Goal: Check status: Check status

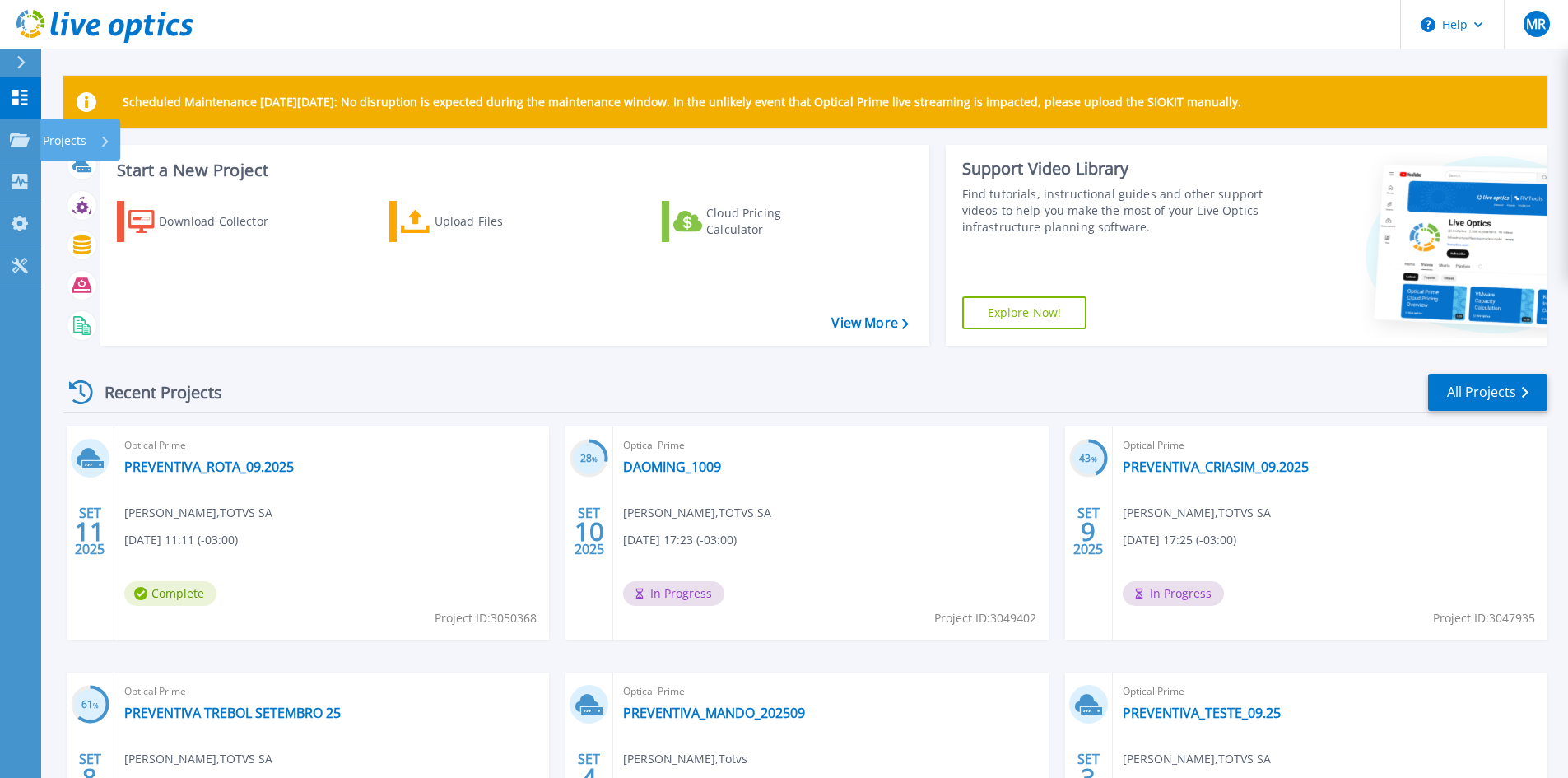
click at [57, 149] on p "Projects" at bounding box center [64, 141] width 44 height 43
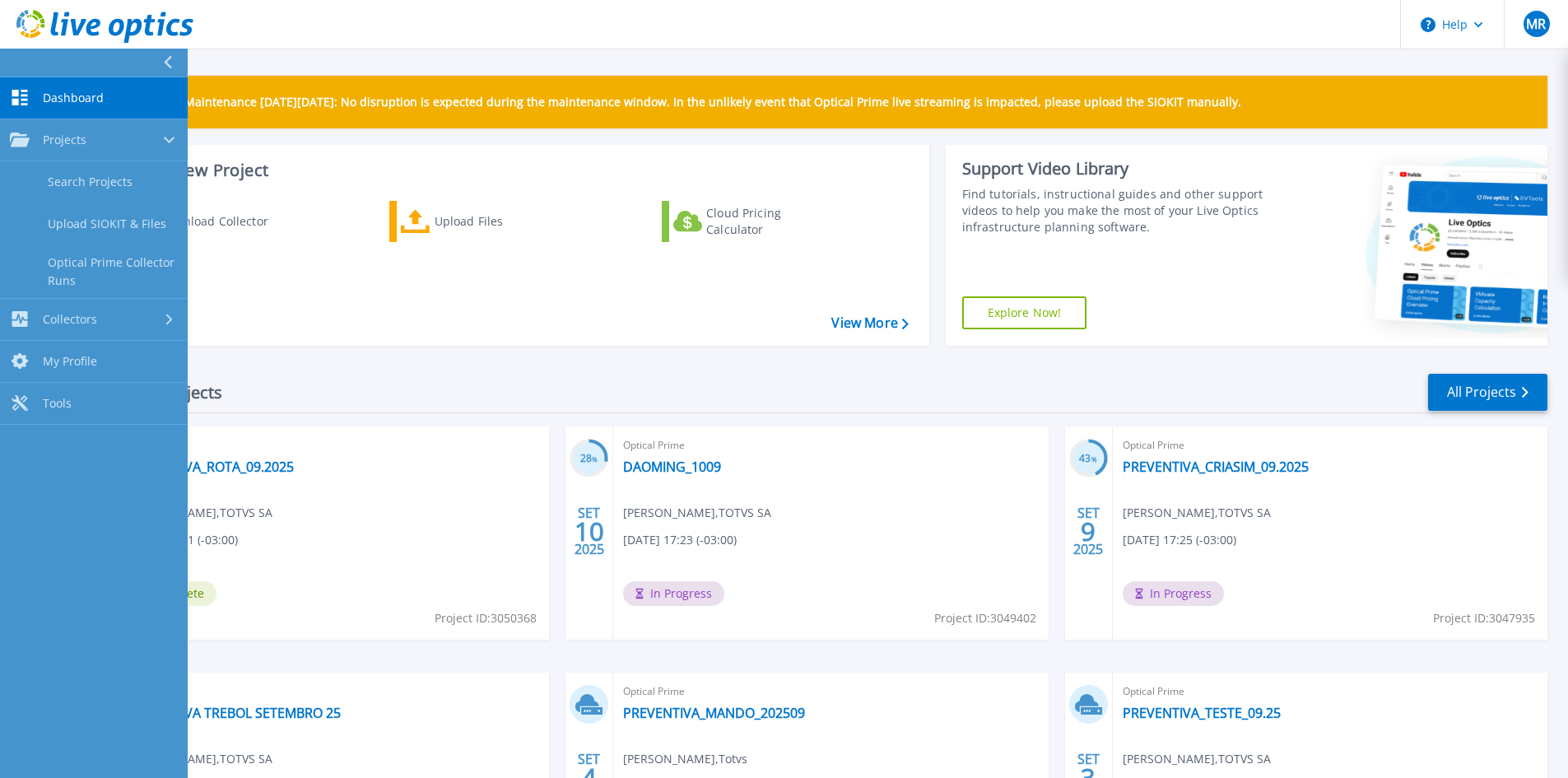
click at [91, 102] on span "Dashboard" at bounding box center [73, 98] width 61 height 15
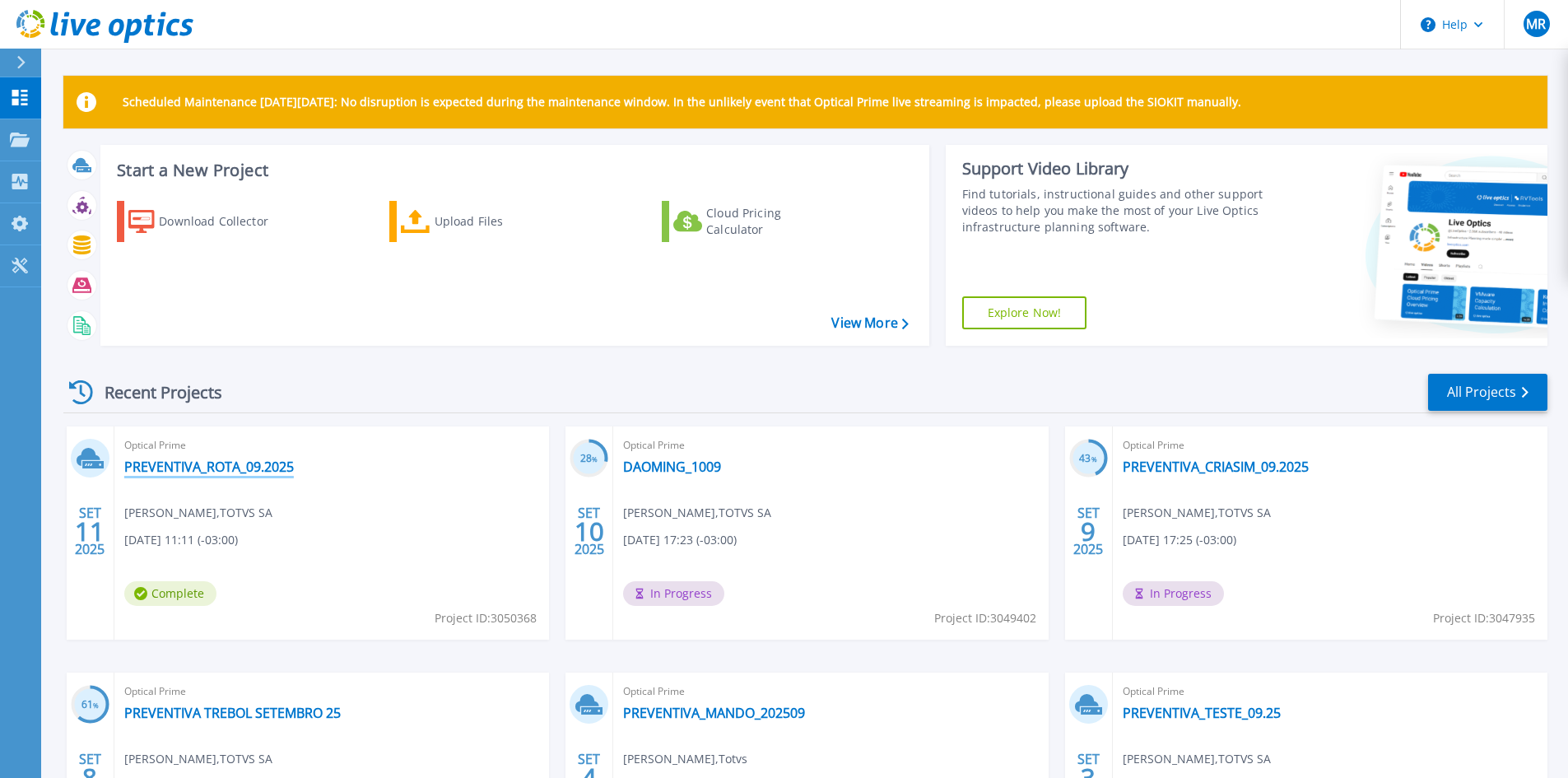
click at [201, 464] on link "PREVENTIVA_ROTA_09.2025" at bounding box center [209, 466] width 170 height 16
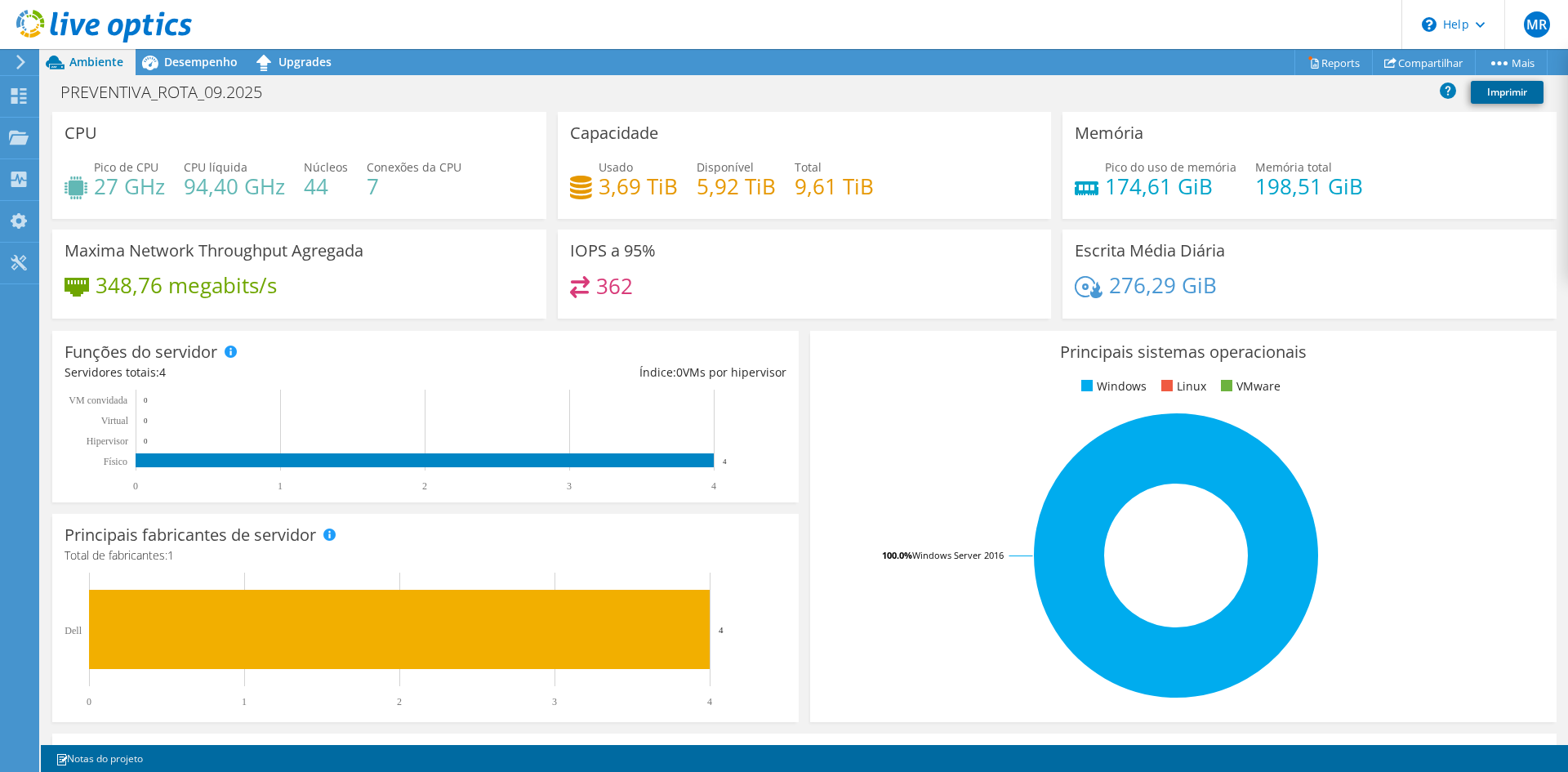
click at [1498, 94] on link "Imprimir" at bounding box center [1507, 92] width 72 height 23
click at [193, 70] on div "Desempenho" at bounding box center [192, 62] width 114 height 26
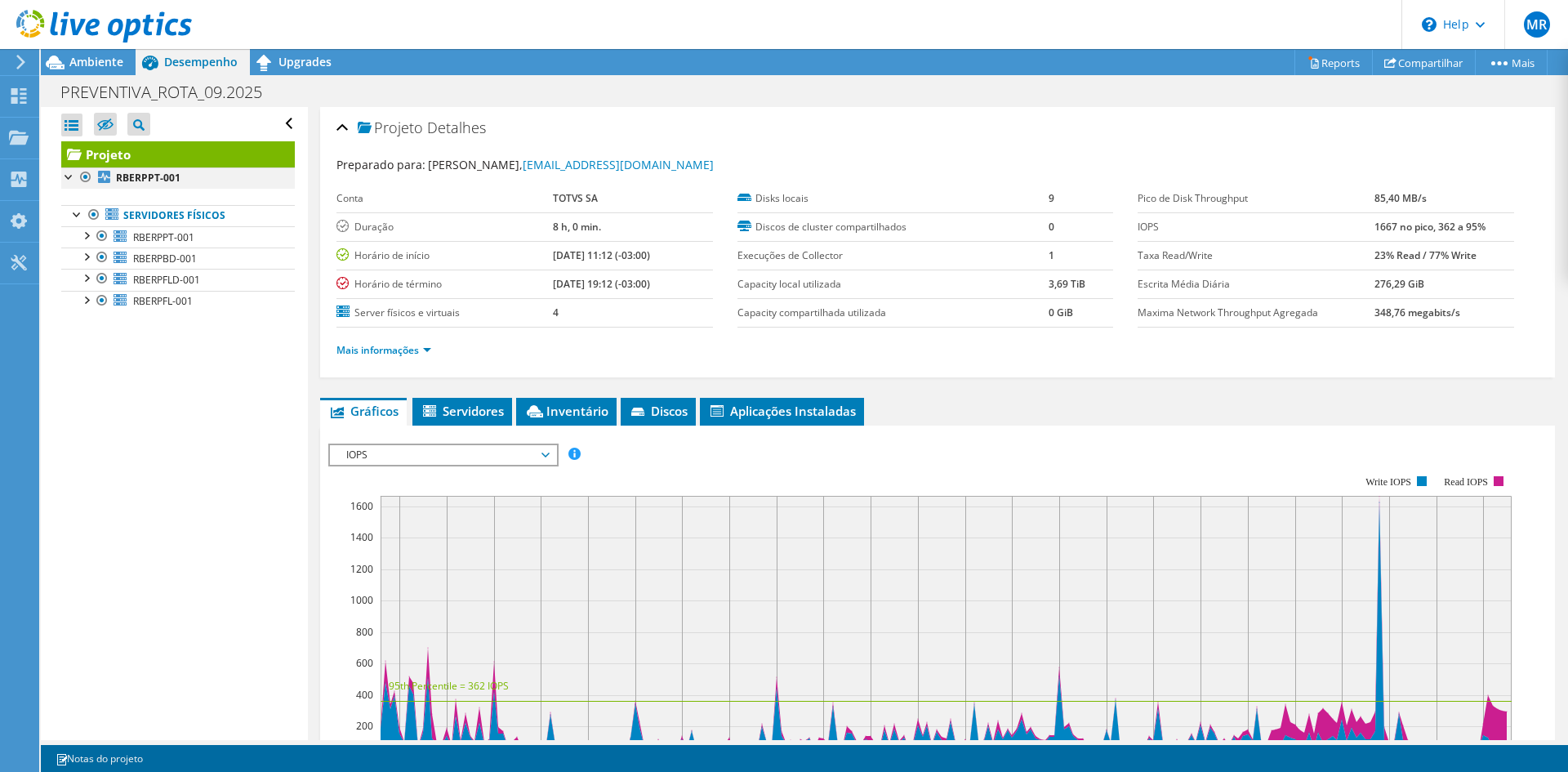
click at [65, 178] on div at bounding box center [69, 175] width 16 height 16
click at [74, 177] on div at bounding box center [69, 175] width 16 height 16
click at [197, 184] on link "RBERPPT-001" at bounding box center [178, 178] width 234 height 21
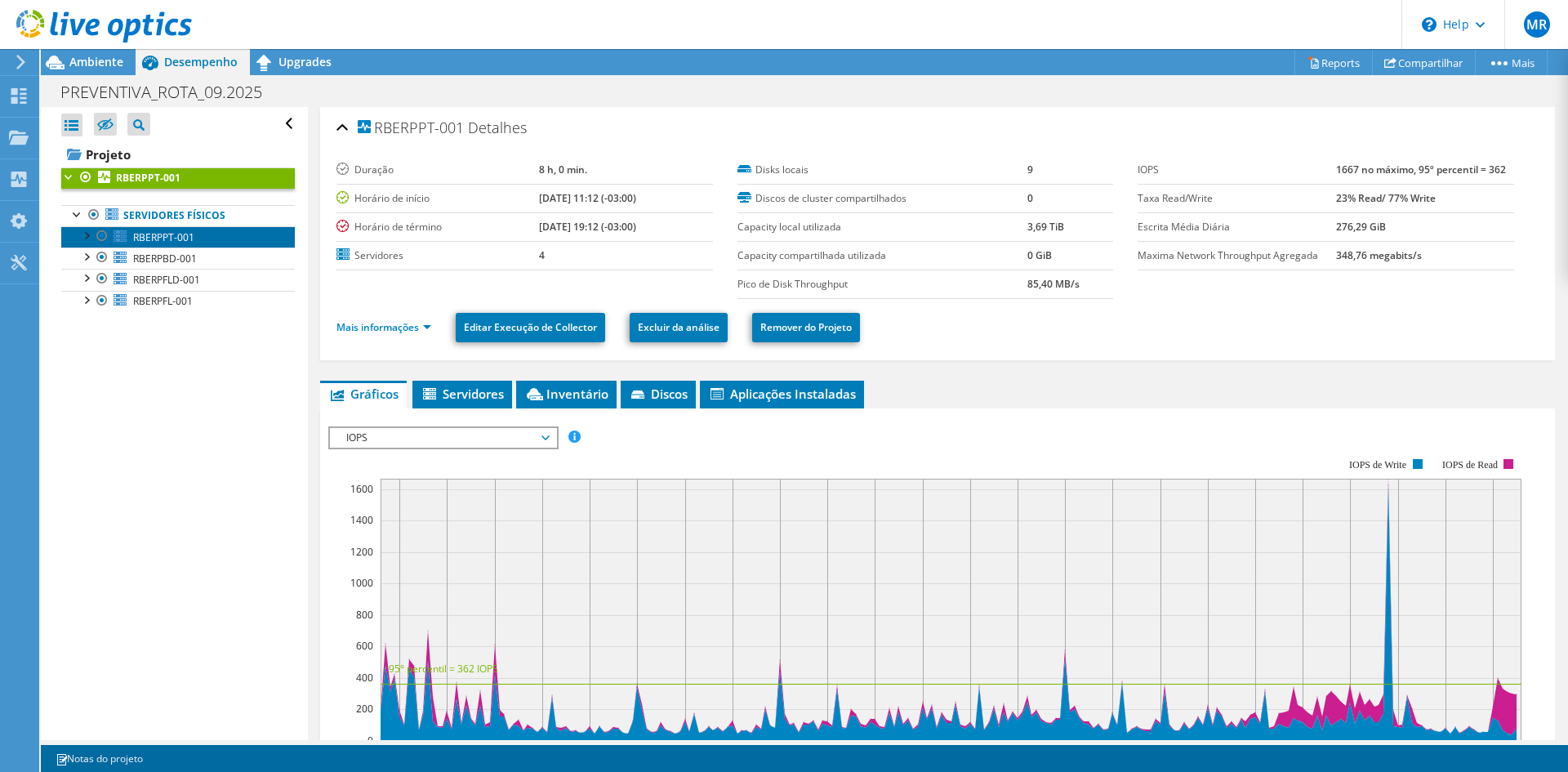
click at [197, 236] on link "RBERPPT-001" at bounding box center [178, 236] width 234 height 21
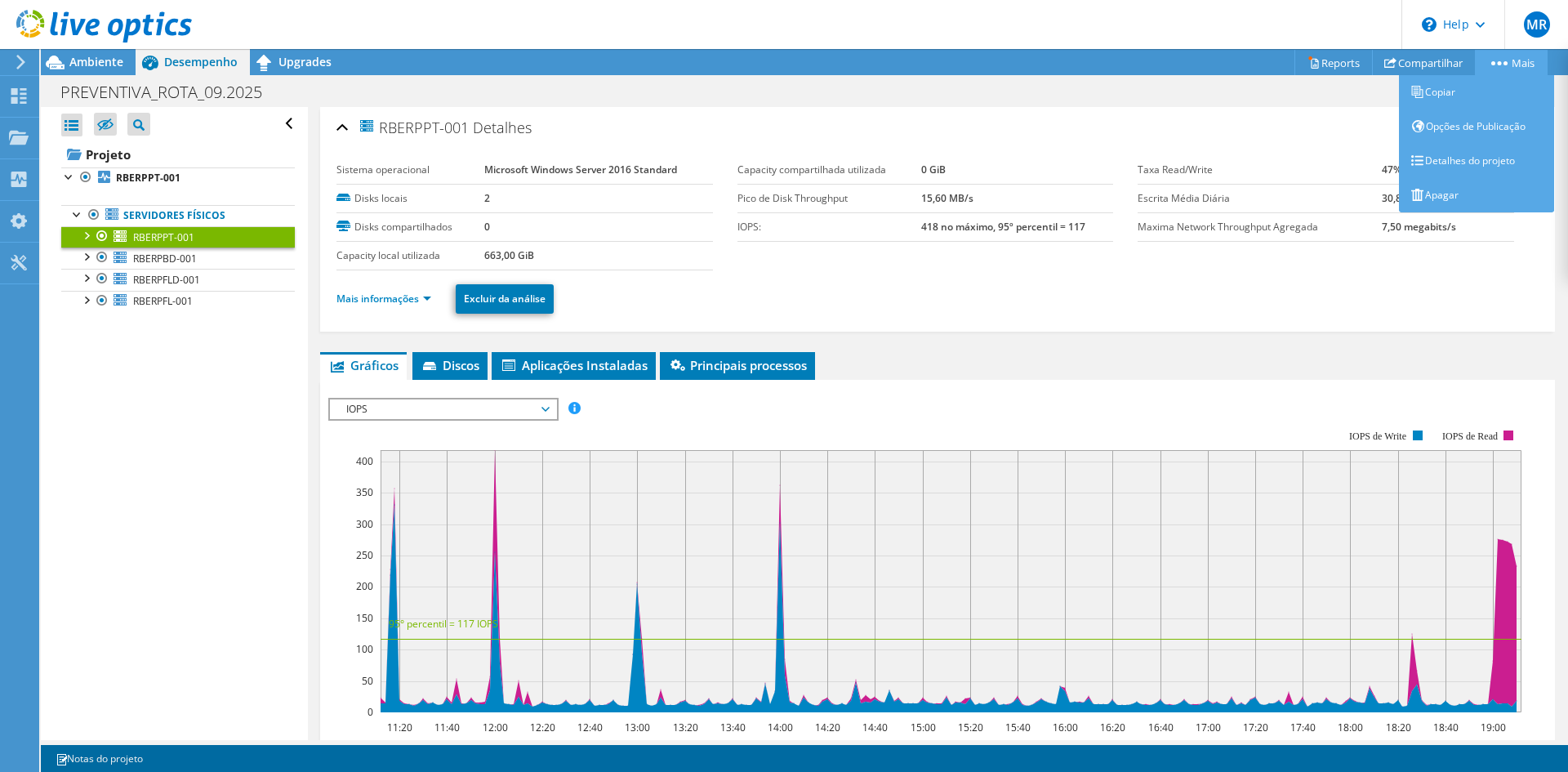
click at [1520, 65] on link "Mais" at bounding box center [1511, 63] width 72 height 26
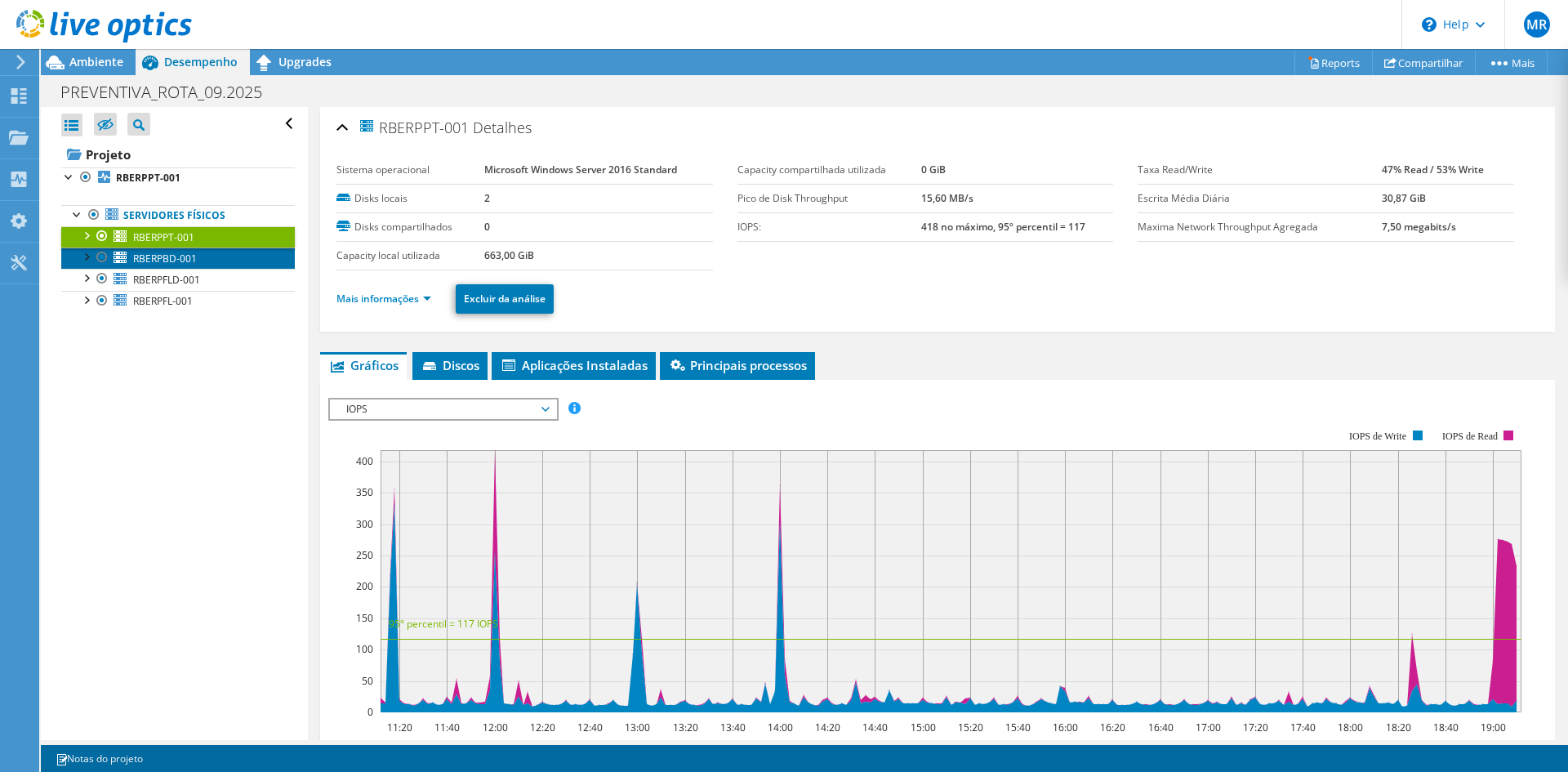
click at [210, 253] on link "RBERPBD-001" at bounding box center [178, 258] width 234 height 21
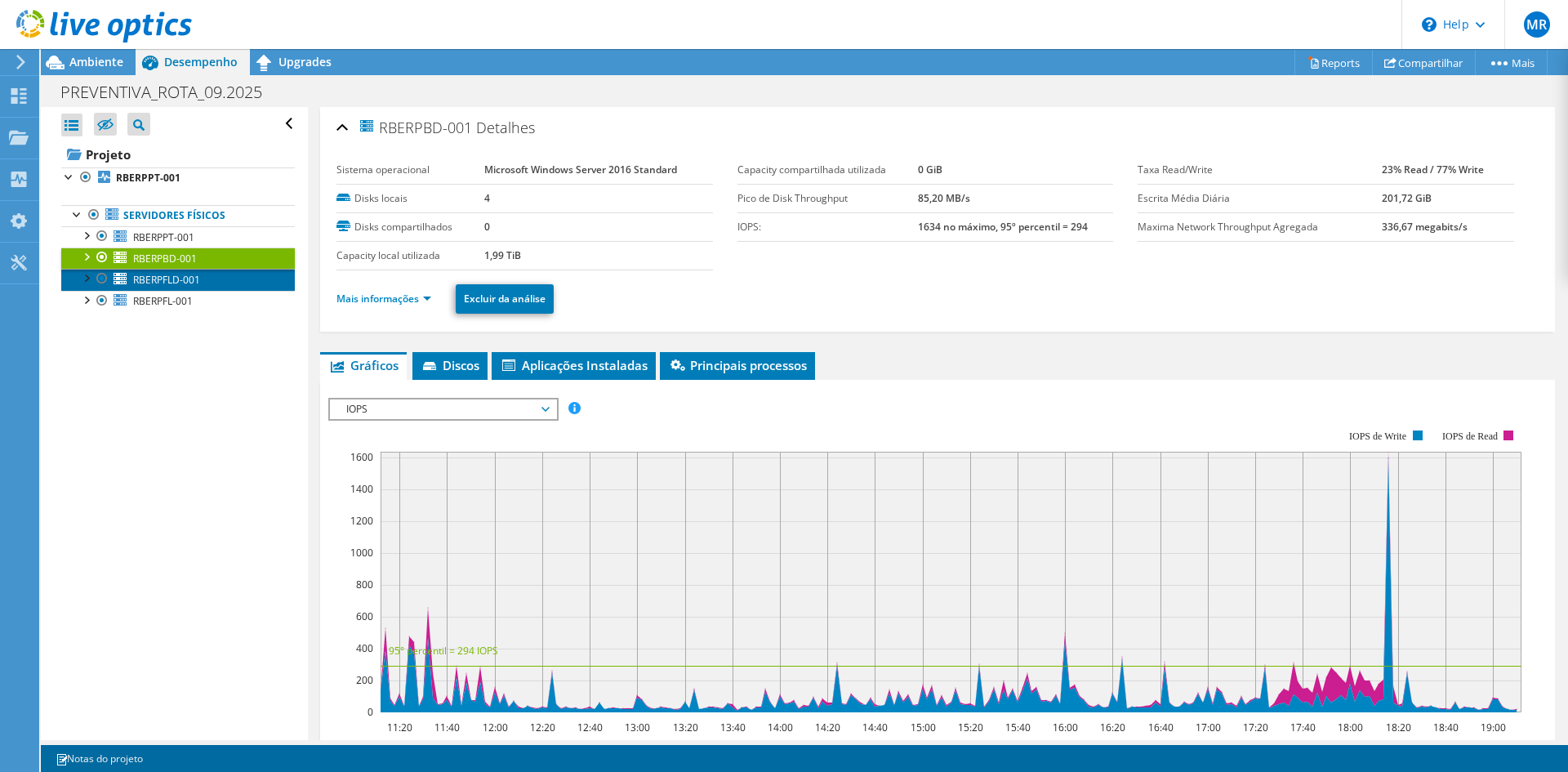
click at [207, 272] on link "RBERPFLD-001" at bounding box center [178, 279] width 234 height 21
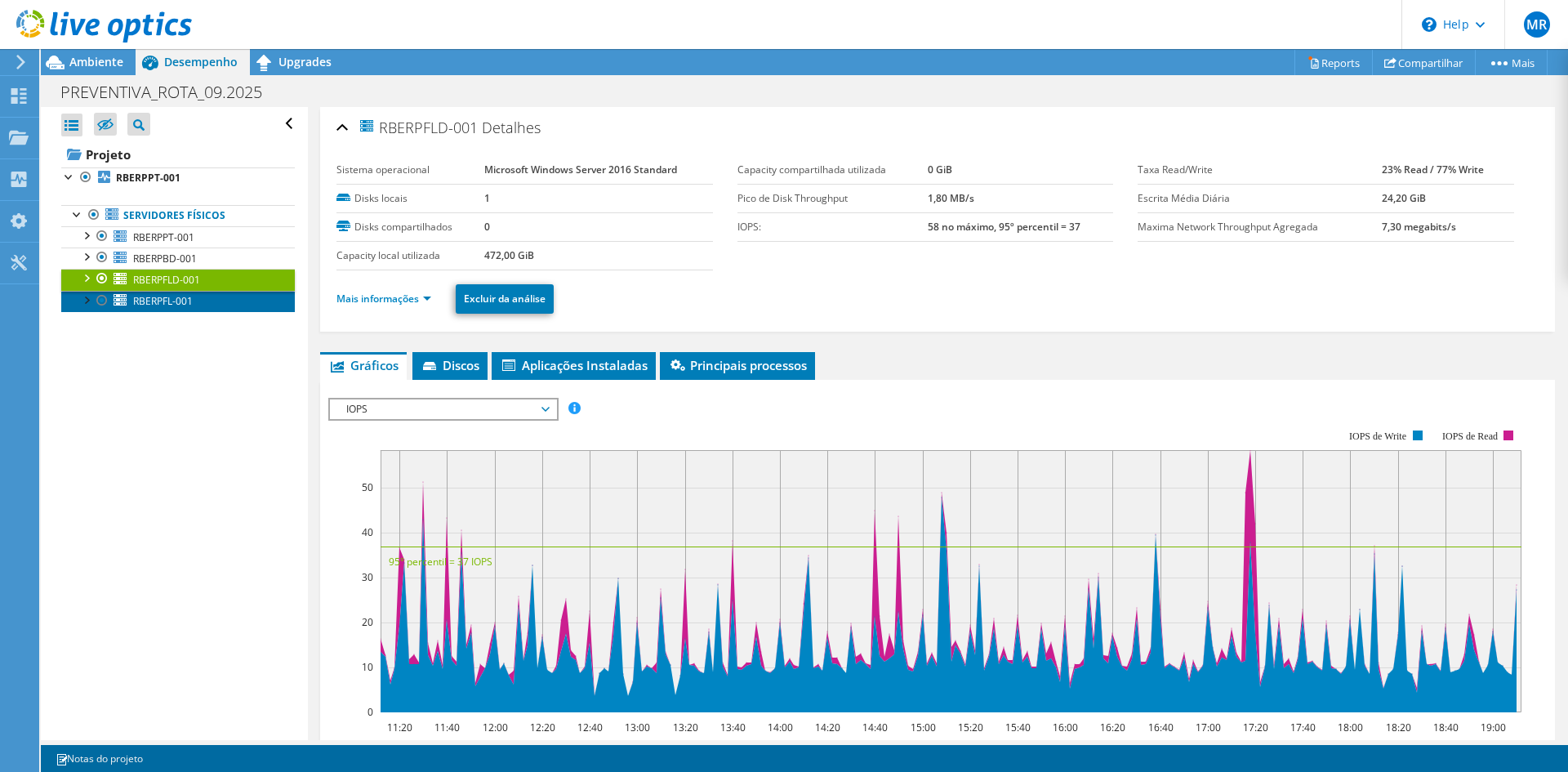
click at [209, 301] on link "RBERPFL-001" at bounding box center [178, 301] width 234 height 21
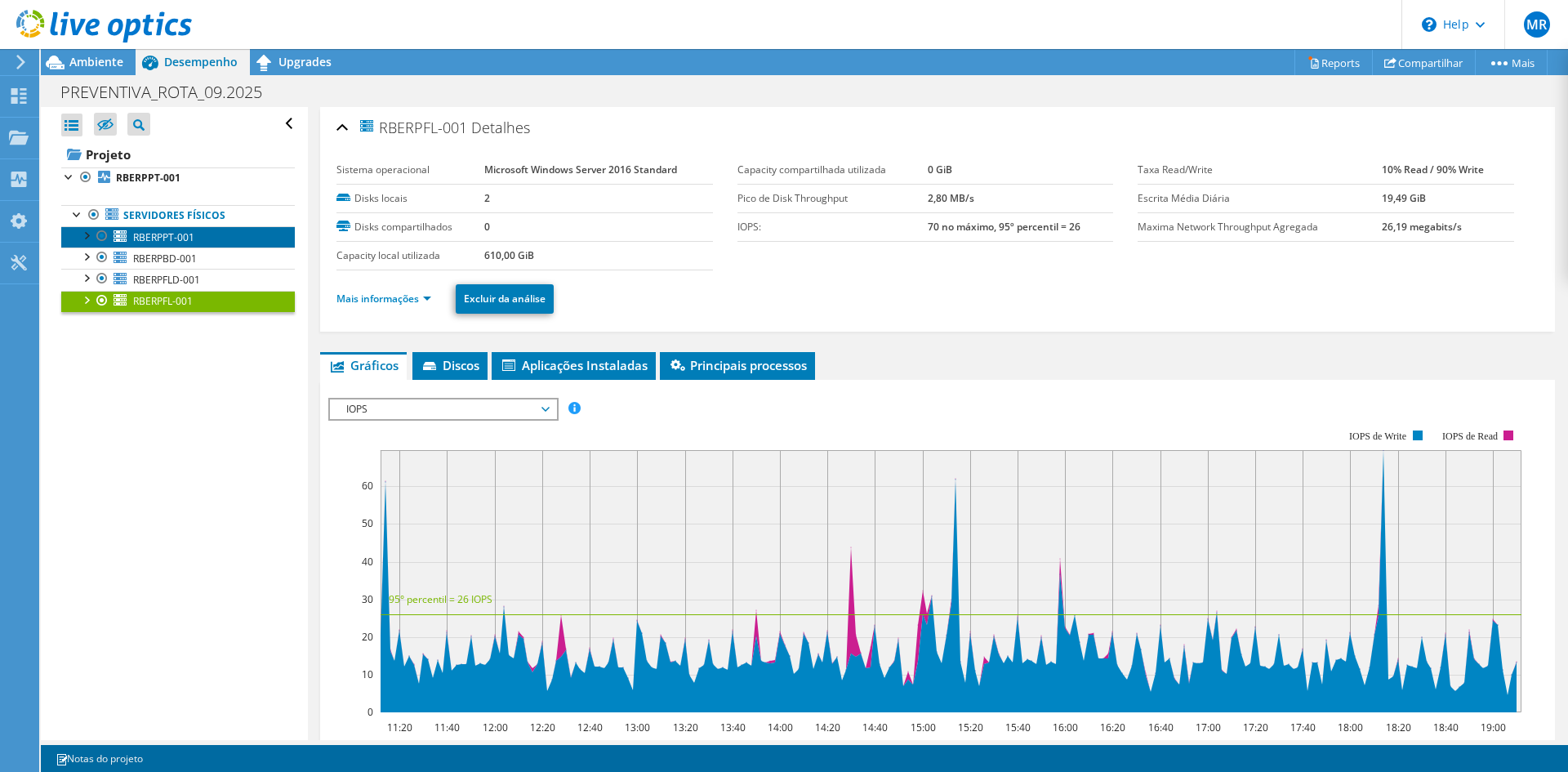
click at [202, 236] on link "RBERPPT-001" at bounding box center [178, 236] width 234 height 21
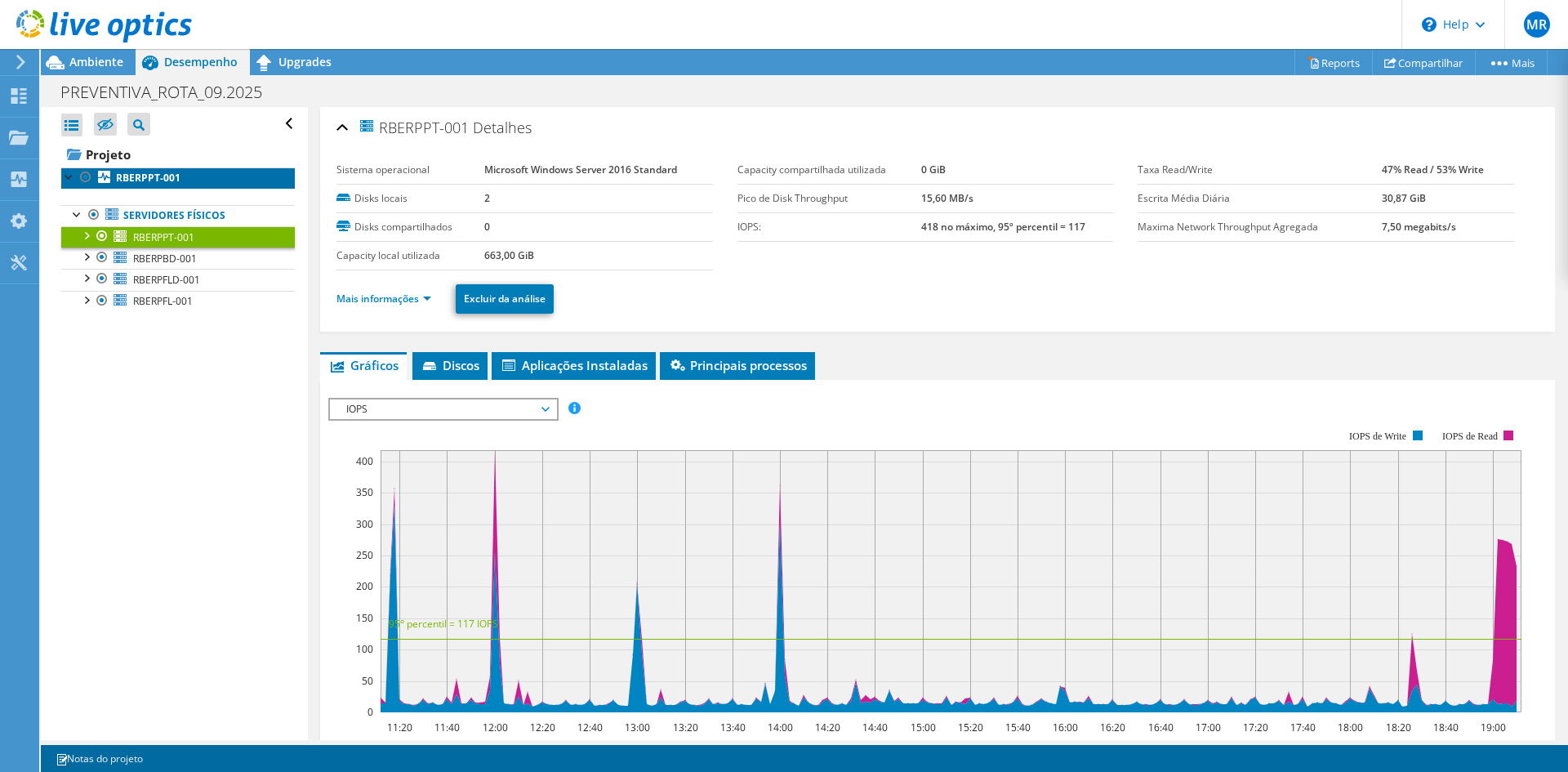
click at [141, 175] on b "RBERPPT-001" at bounding box center [148, 178] width 65 height 14
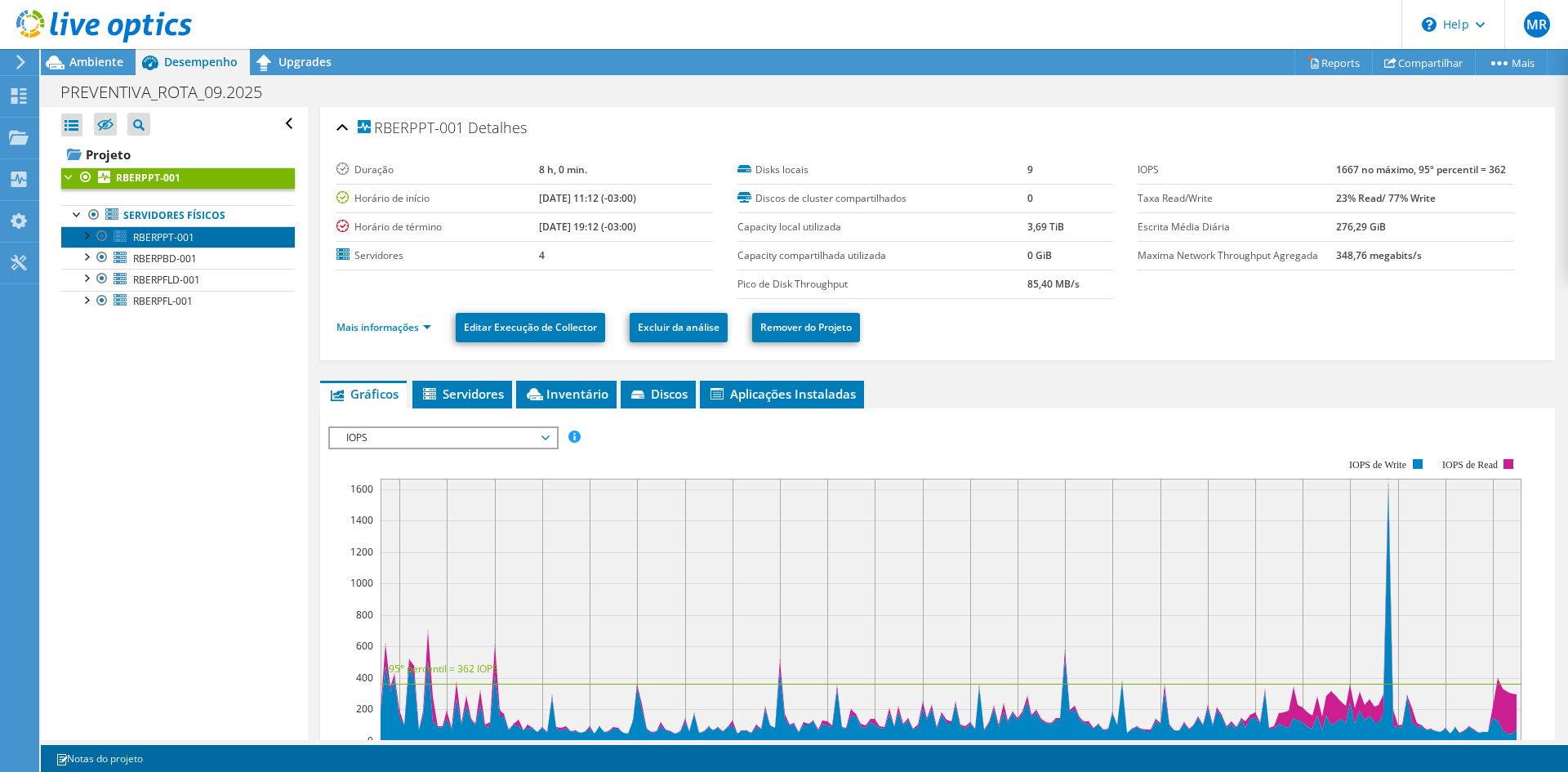
click at [168, 234] on span "RBERPPT-001" at bounding box center [164, 237] width 61 height 14
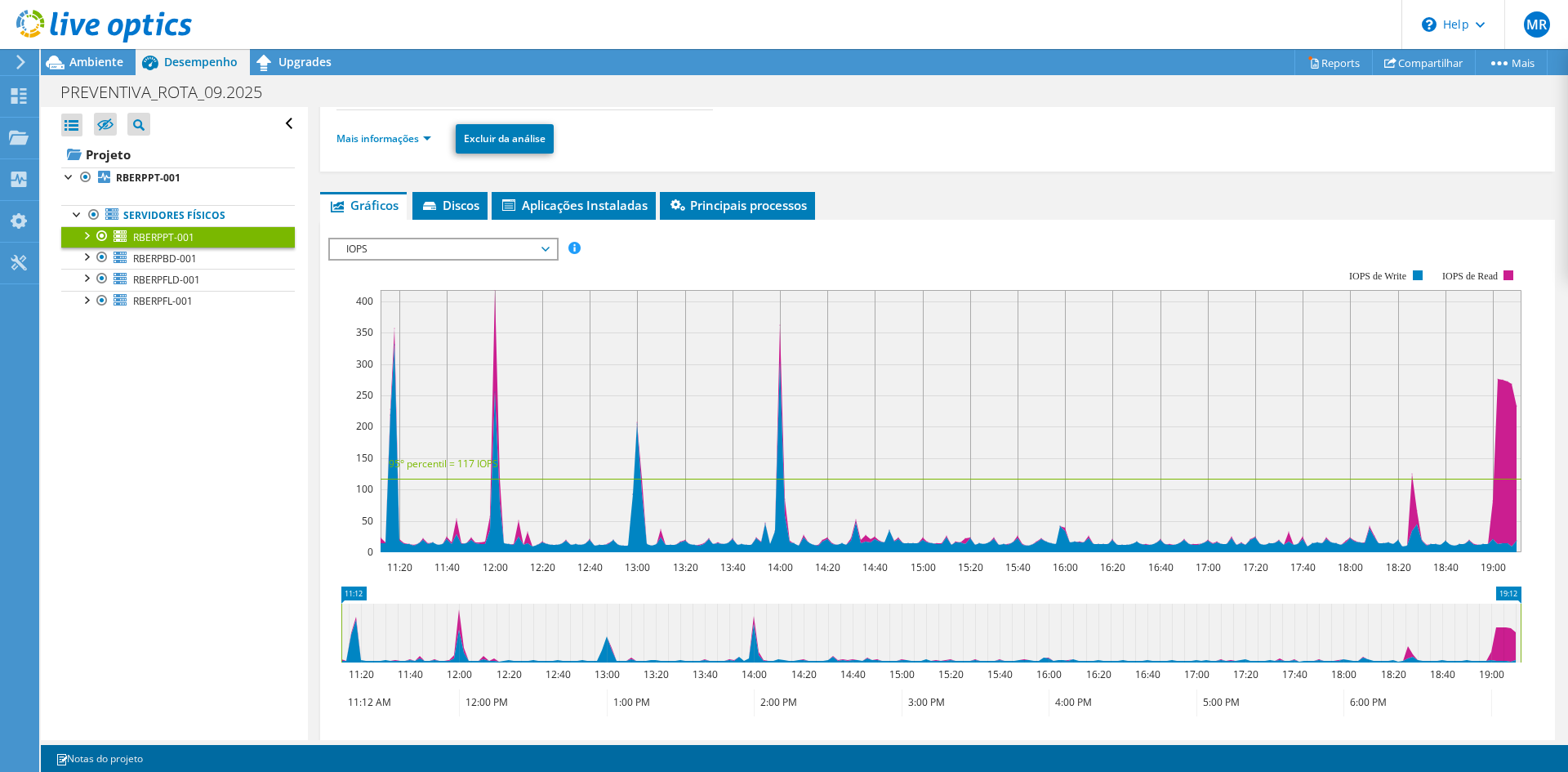
scroll to position [328, 0]
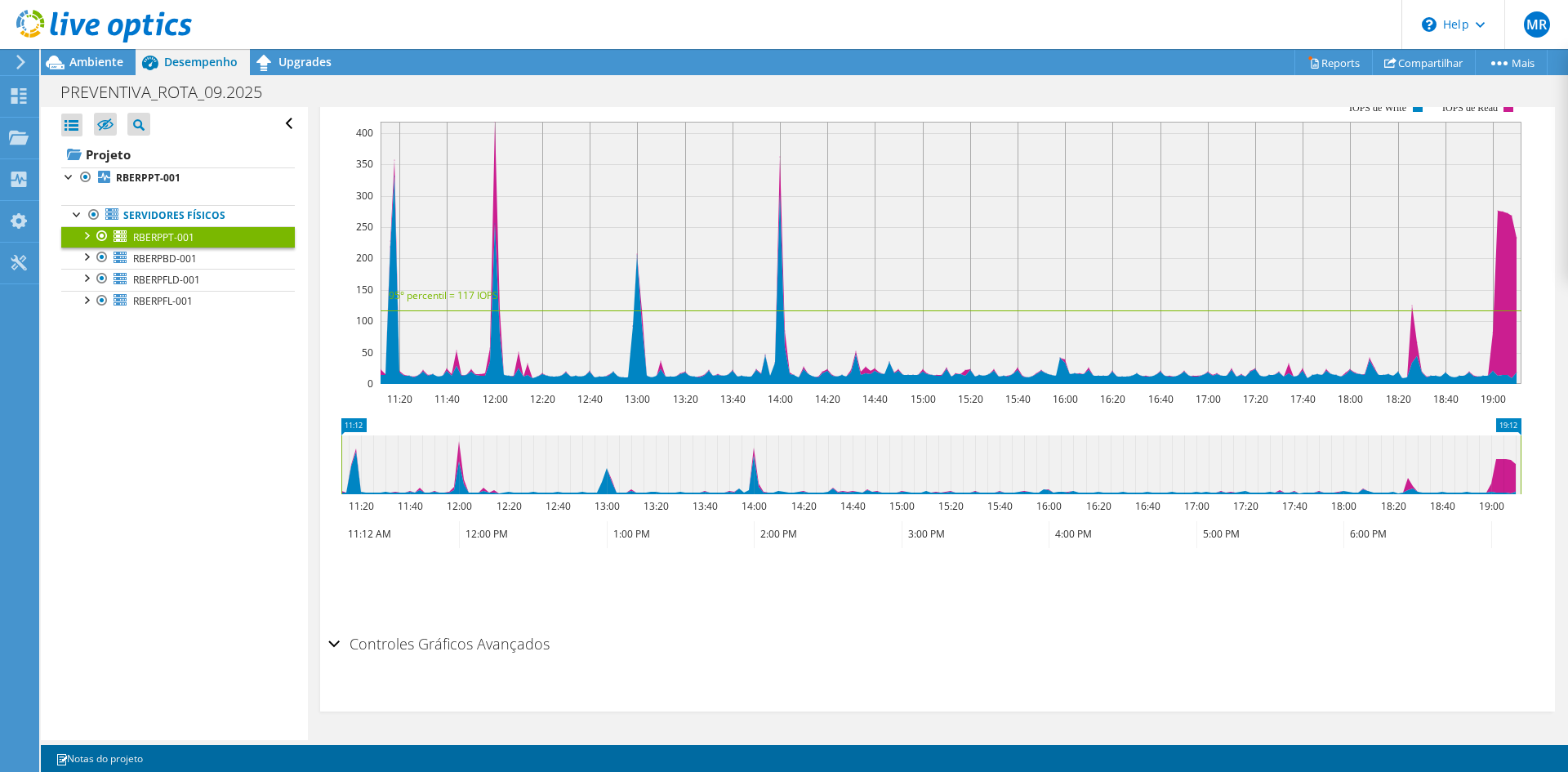
click at [418, 646] on h2 "Controles Gráficos Avançados" at bounding box center [439, 644] width 221 height 32
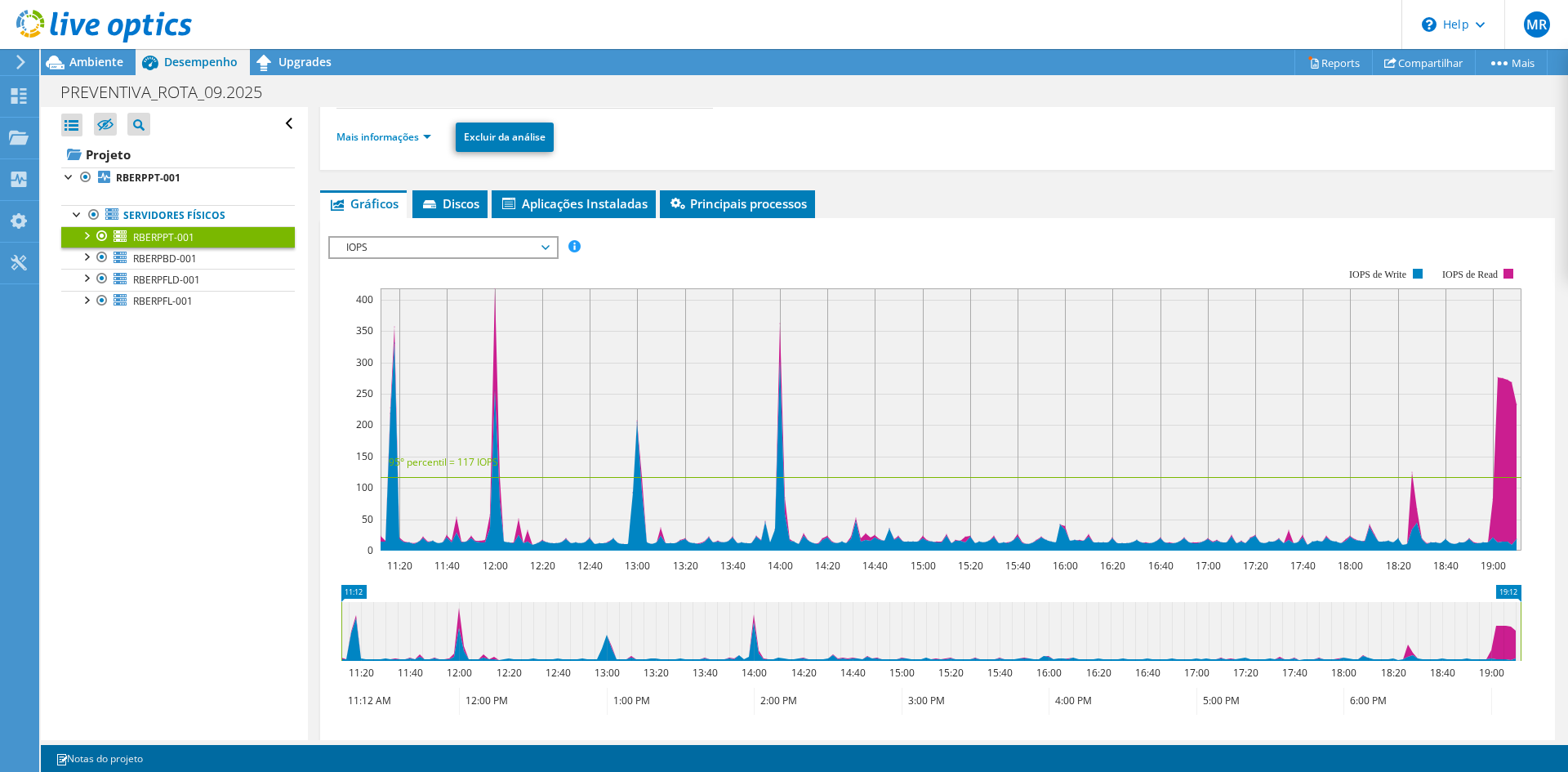
scroll to position [0, 0]
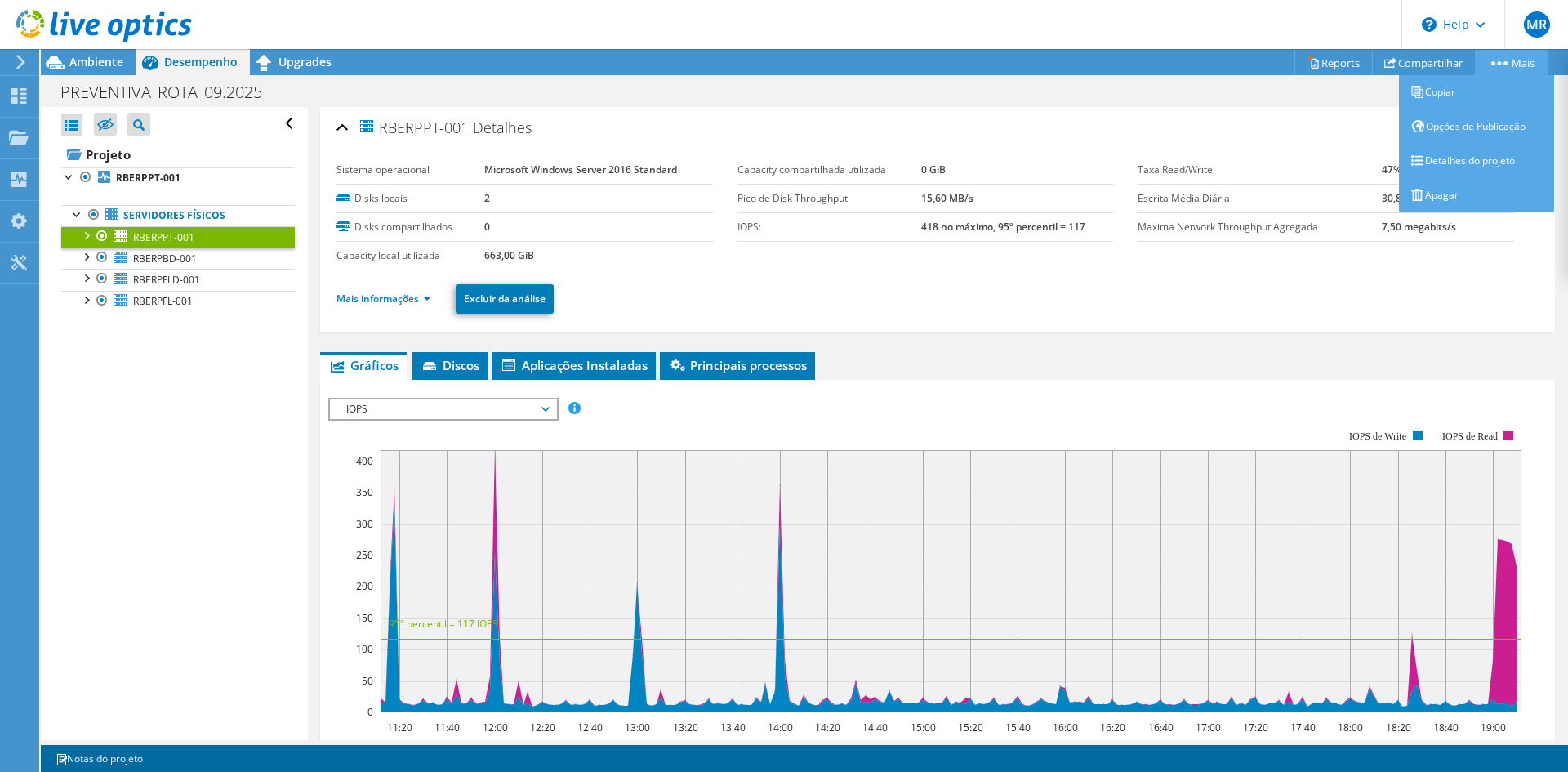
click at [1520, 71] on link "Mais" at bounding box center [1511, 63] width 72 height 26
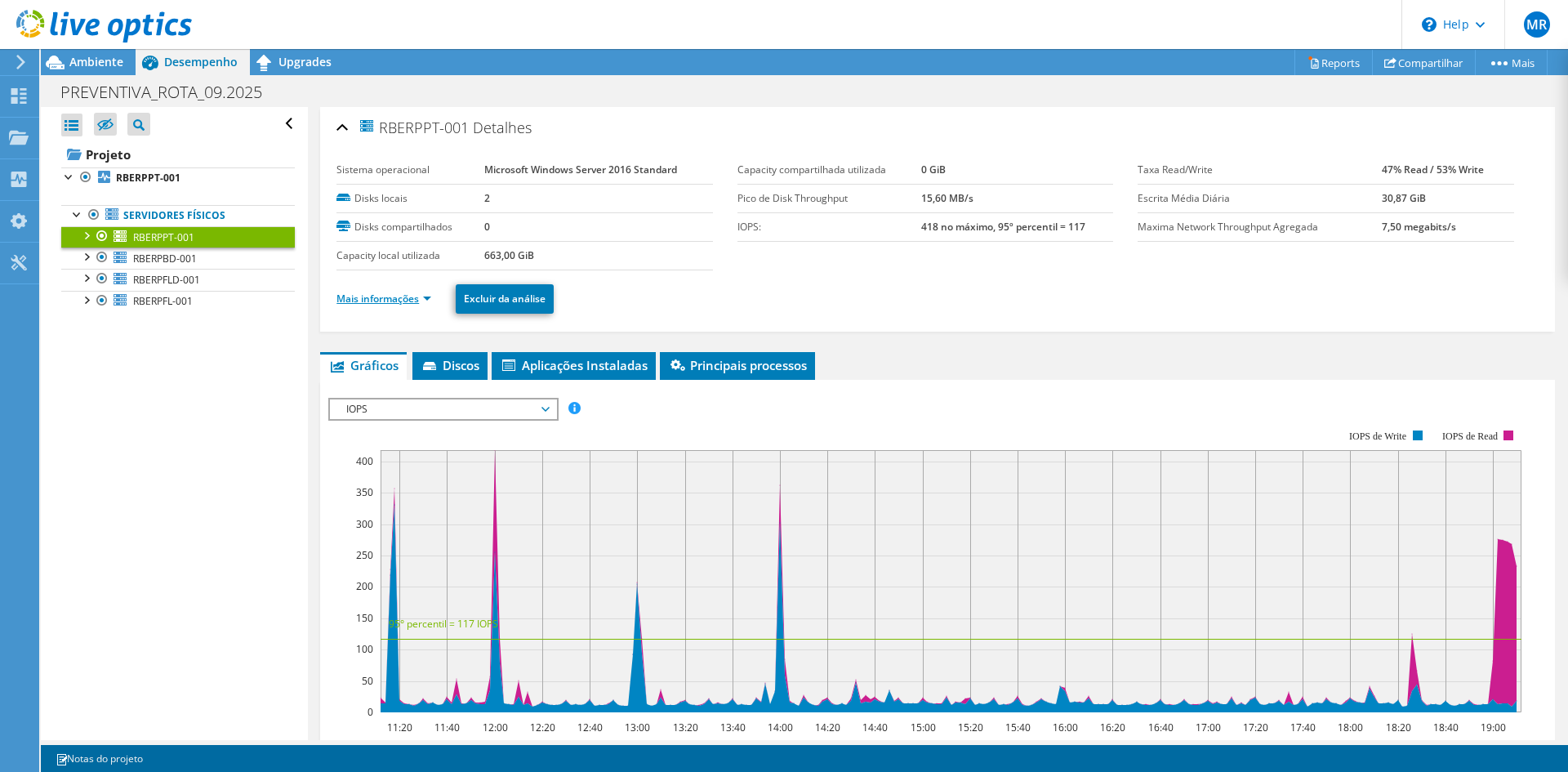
click at [407, 301] on link "Mais informações" at bounding box center [383, 298] width 94 height 14
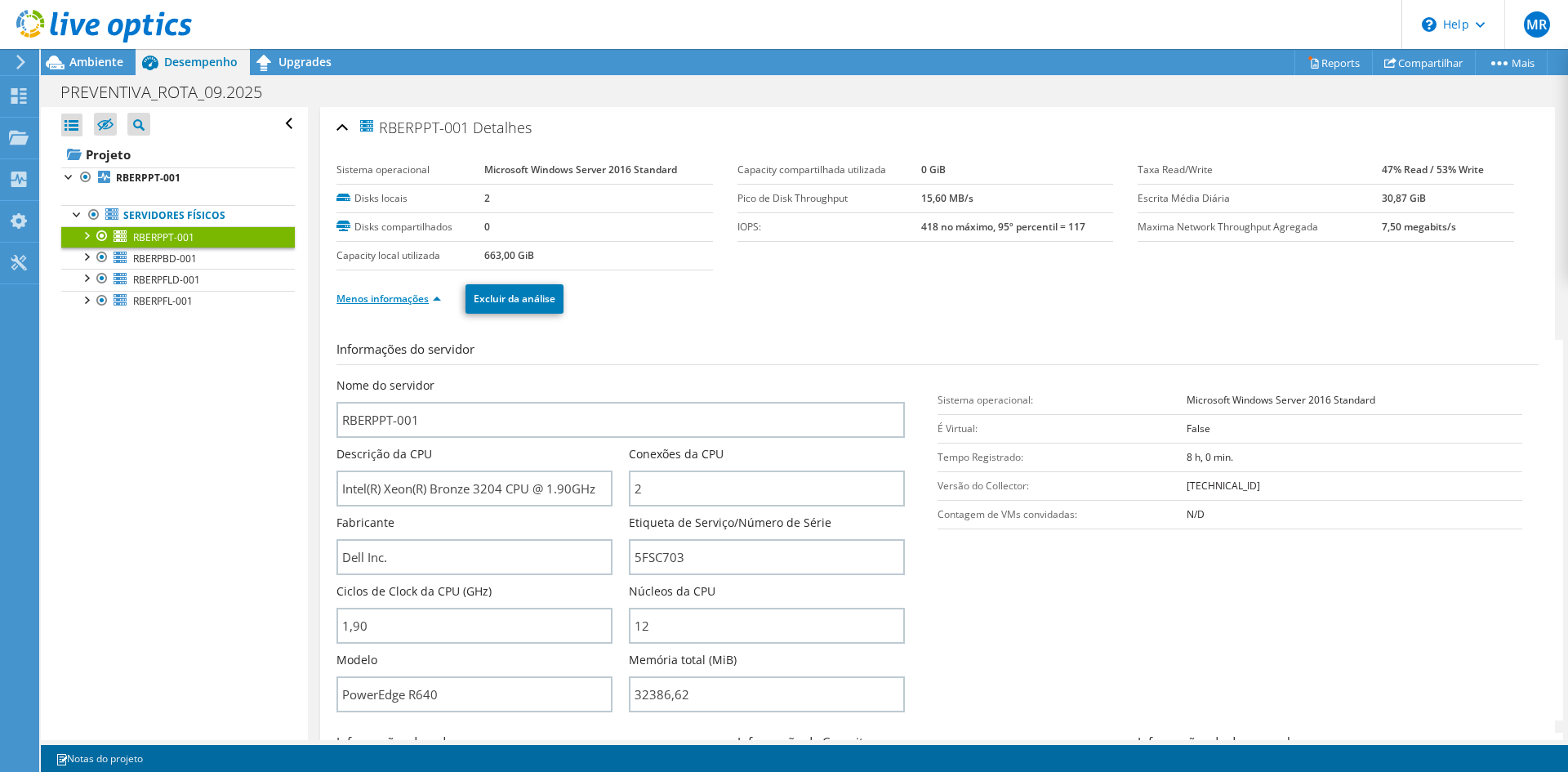
click at [421, 304] on link "Menos informações" at bounding box center [389, 298] width 105 height 14
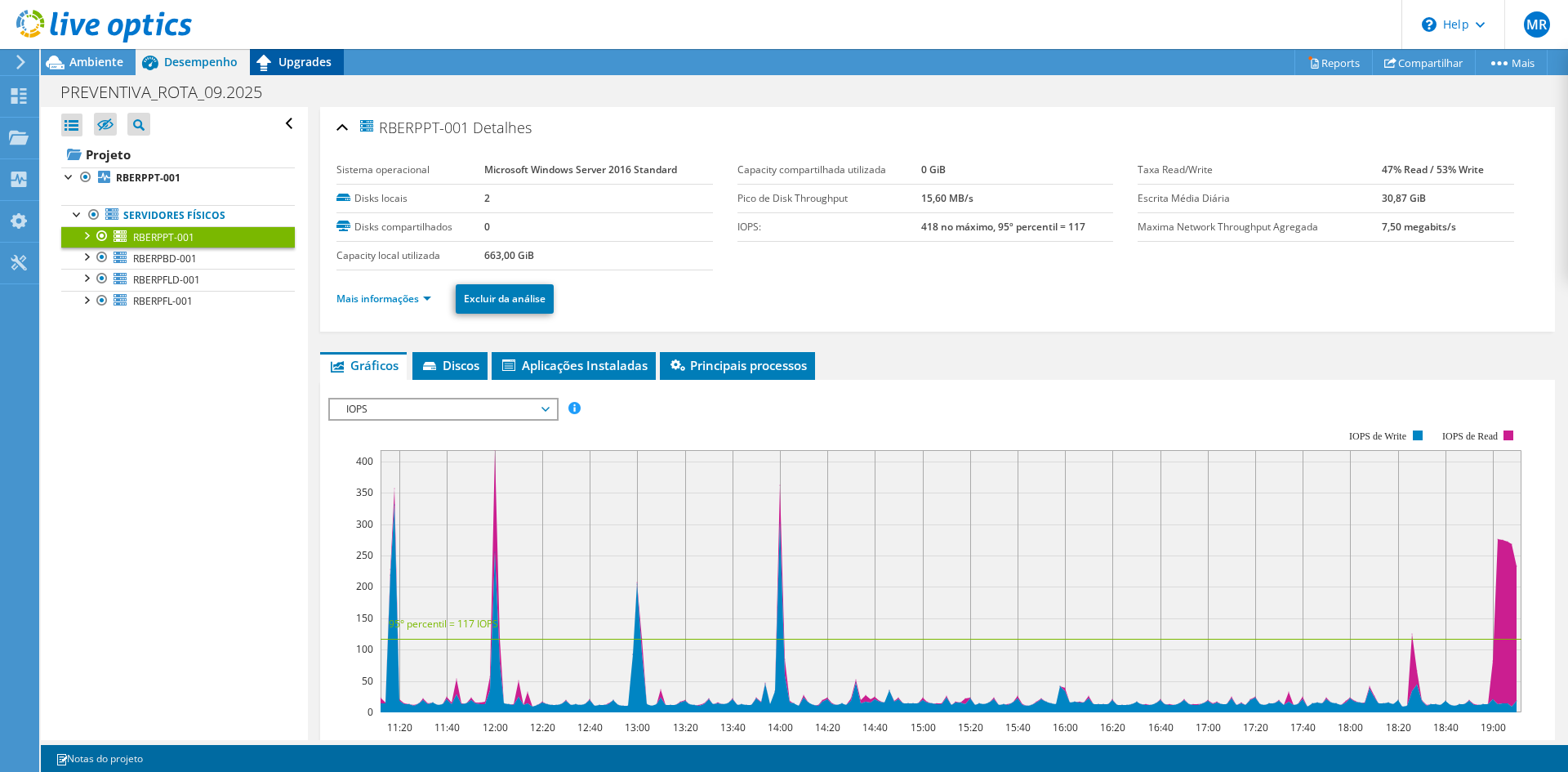
click at [278, 65] on icon at bounding box center [264, 63] width 29 height 29
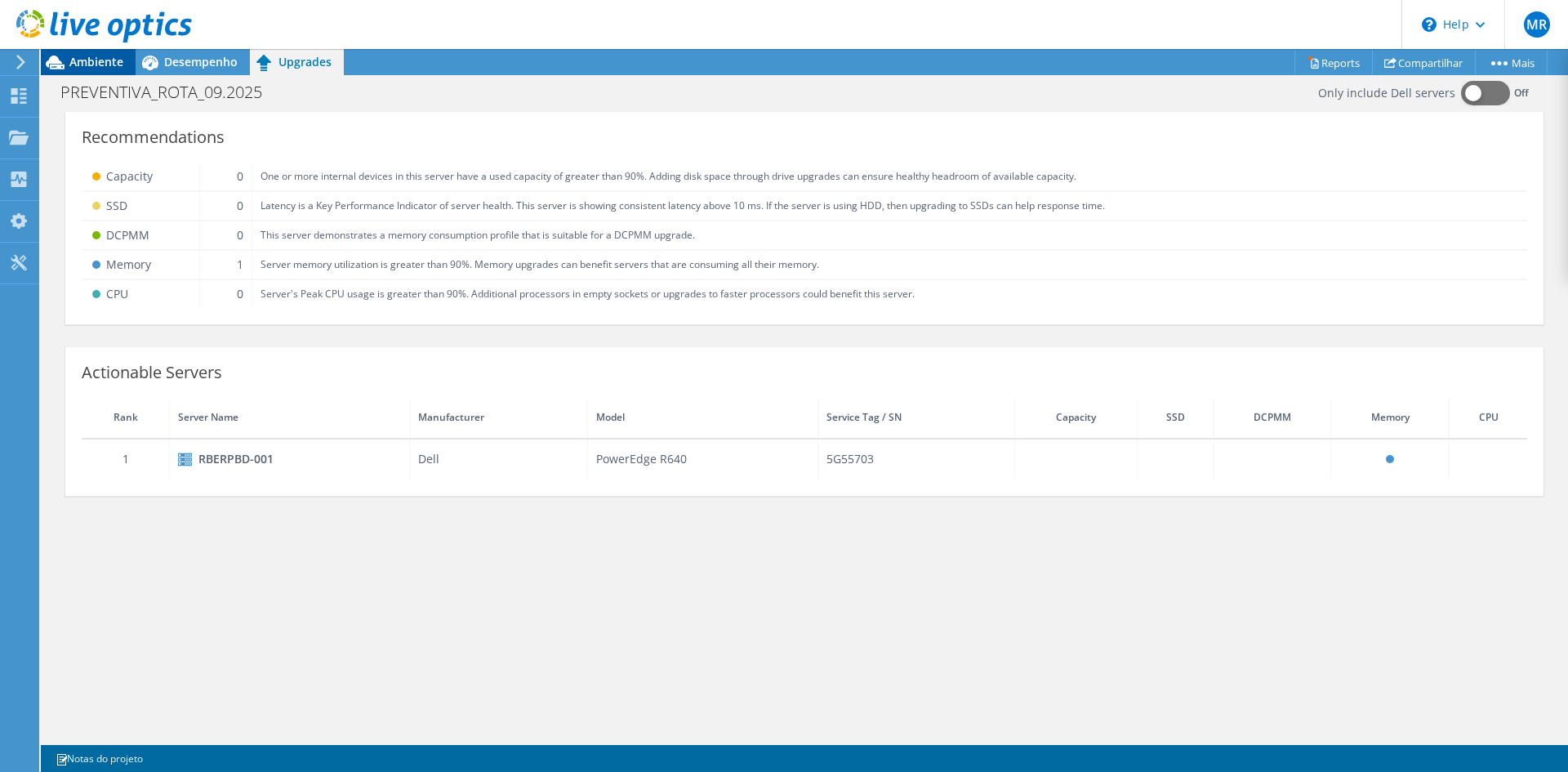
click at [84, 64] on span "Ambiente" at bounding box center [96, 61] width 54 height 15
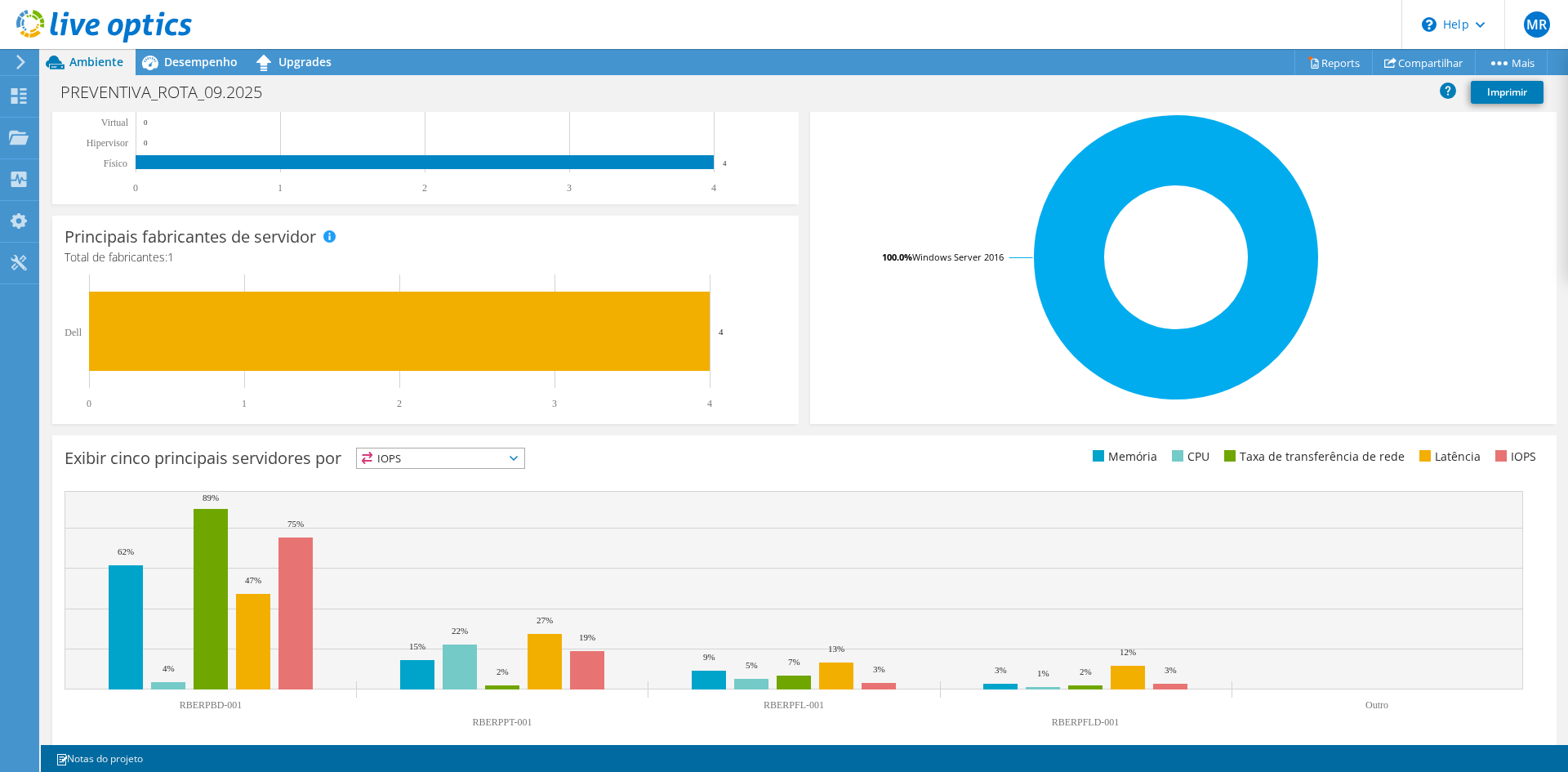
scroll to position [319, 0]
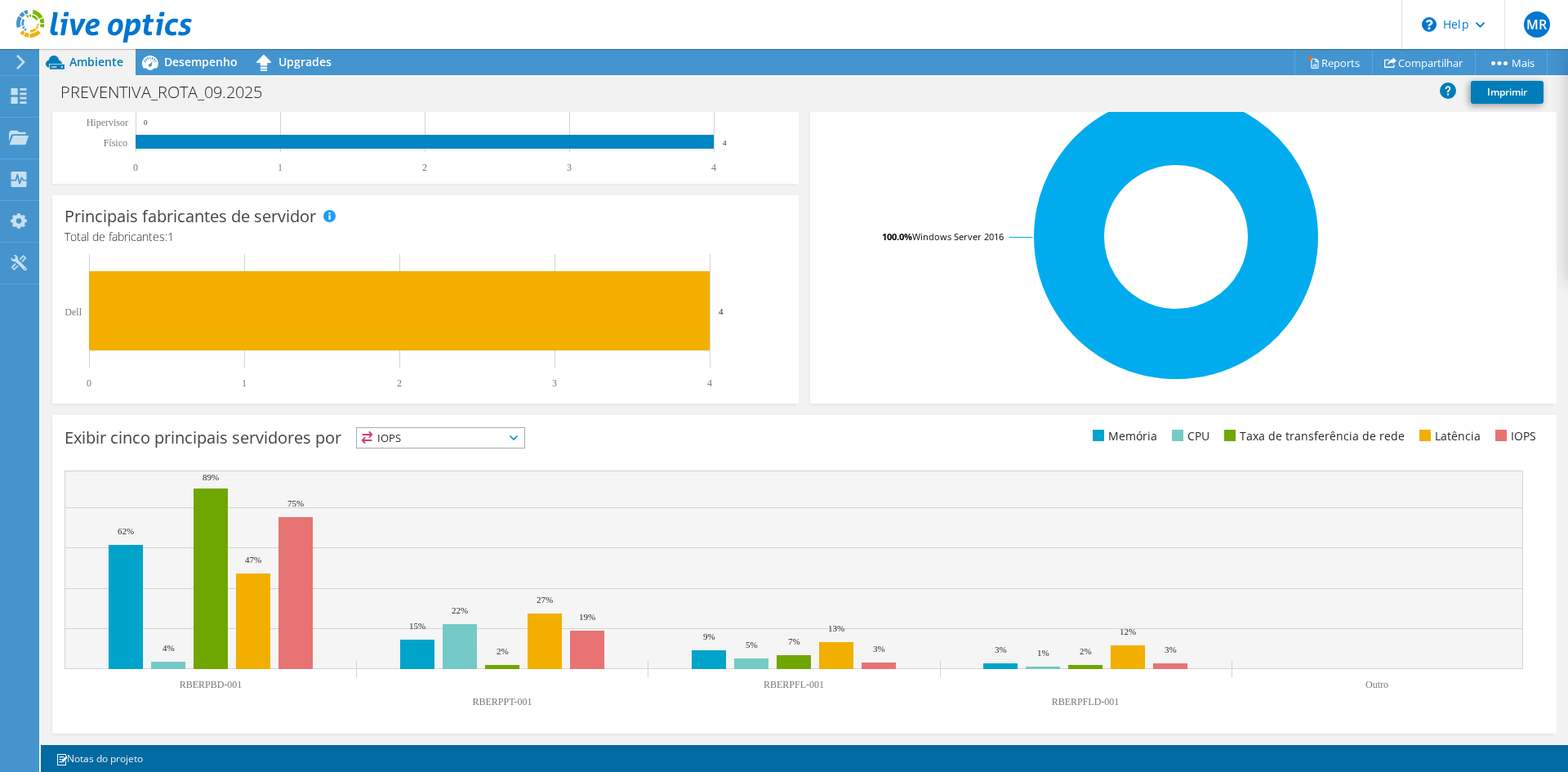
click at [518, 437] on icon at bounding box center [514, 438] width 9 height 5
click at [492, 478] on li "Memória" at bounding box center [440, 481] width 168 height 23
click at [525, 434] on span "Memória" at bounding box center [440, 437] width 168 height 20
click at [497, 459] on li "IOPS" at bounding box center [440, 458] width 168 height 23
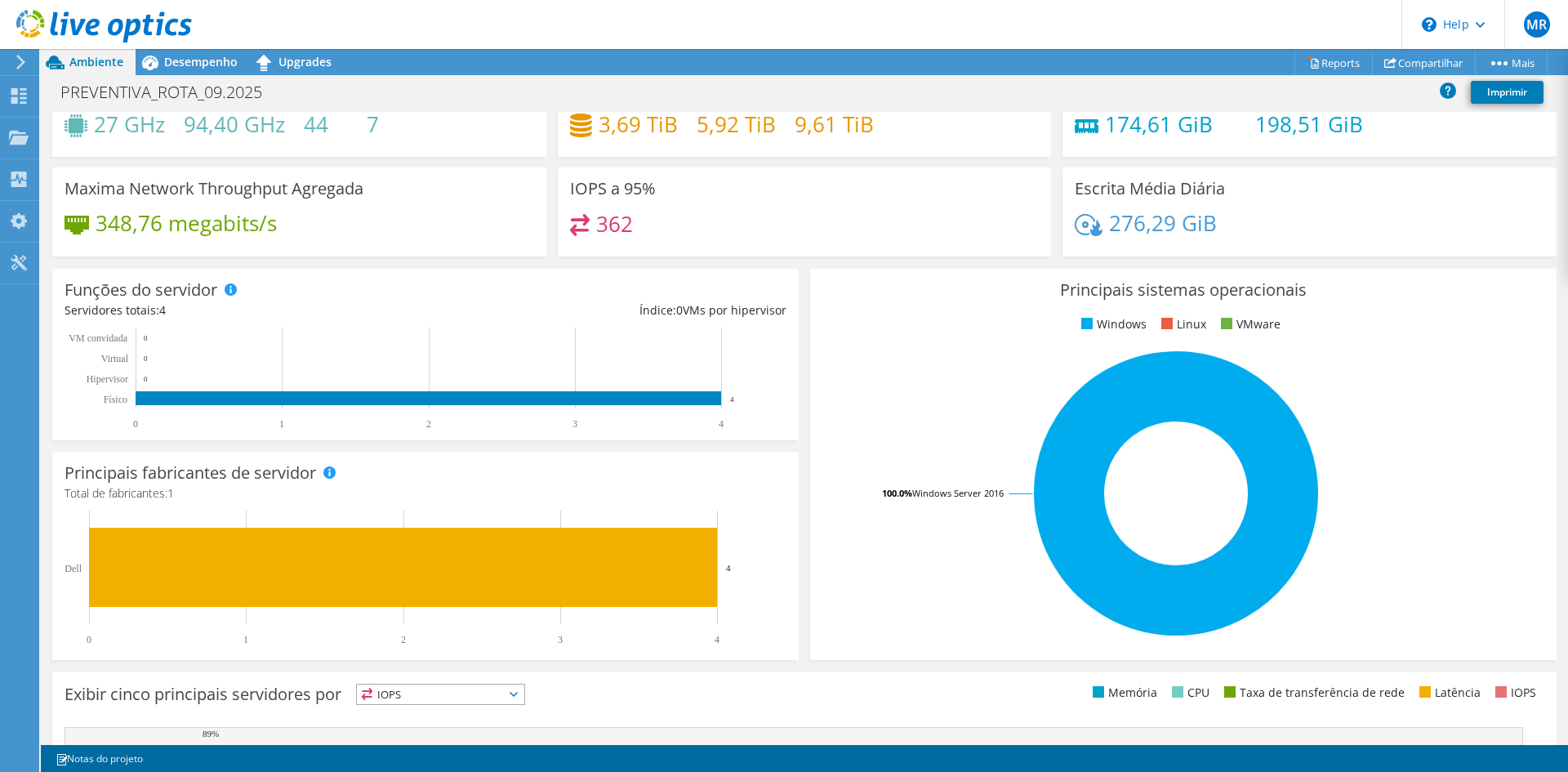
scroll to position [0, 0]
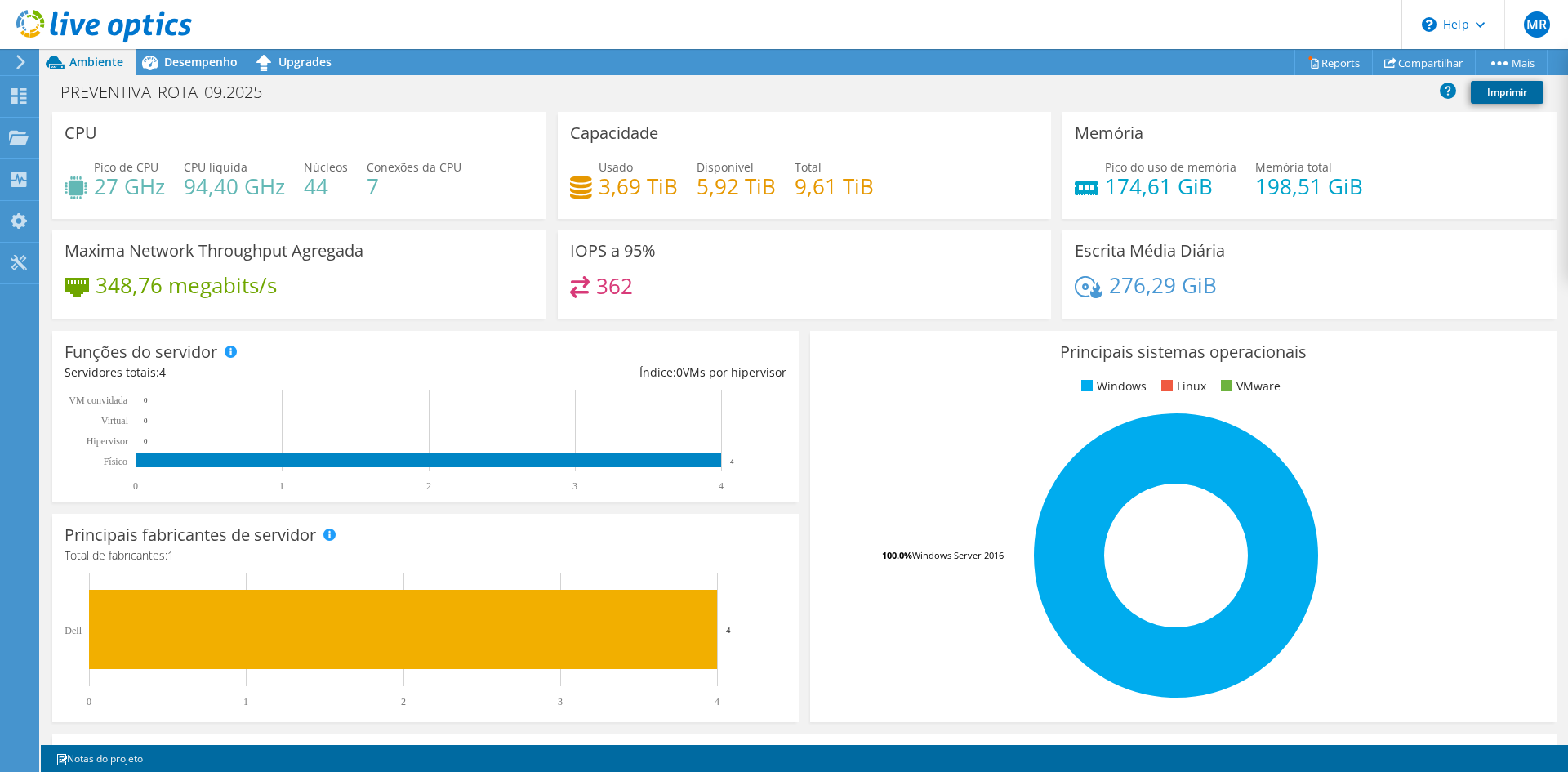
click at [1497, 88] on link "Imprimir" at bounding box center [1507, 92] width 72 height 23
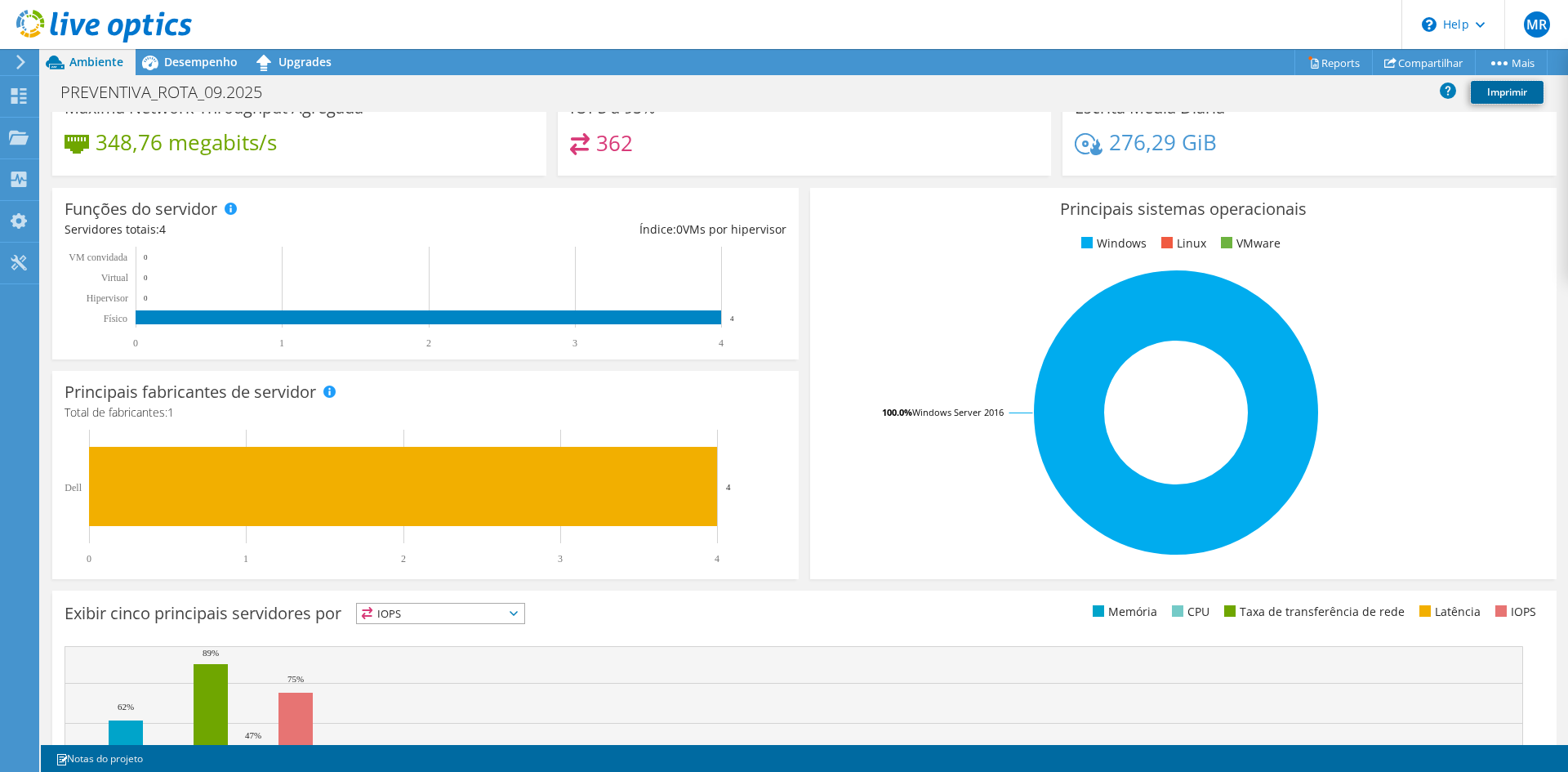
scroll to position [319, 0]
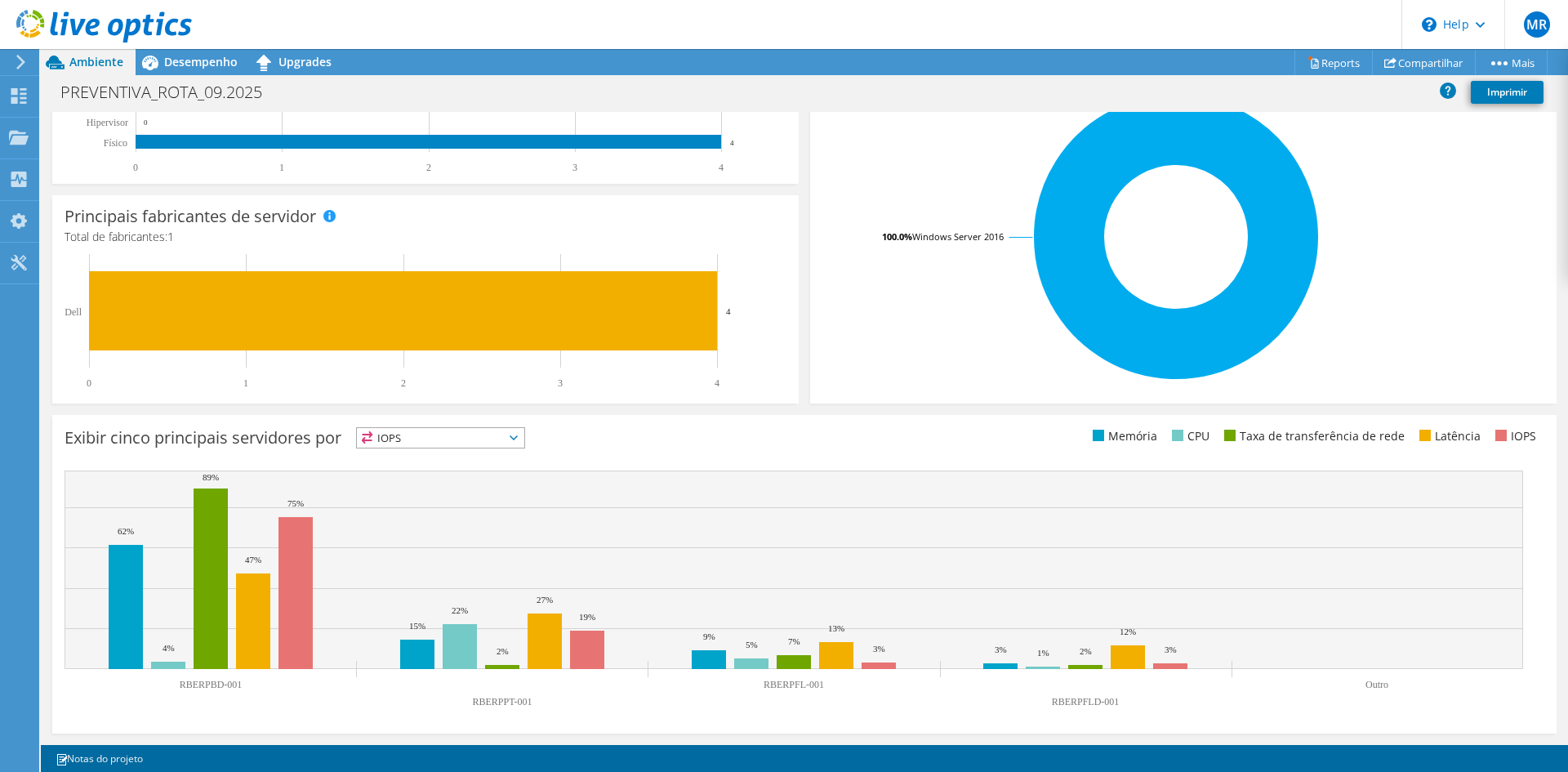
click at [1485, 80] on div "Imprimir" at bounding box center [1494, 94] width 108 height 35
click at [1490, 85] on link "Imprimir" at bounding box center [1507, 92] width 72 height 23
drag, startPoint x: 1130, startPoint y: 495, endPoint x: 901, endPoint y: 446, distance: 234.2
click at [901, 446] on ul "Memória CPU Taxa de transferência de rede Latência IOPS" at bounding box center [1174, 436] width 740 height 19
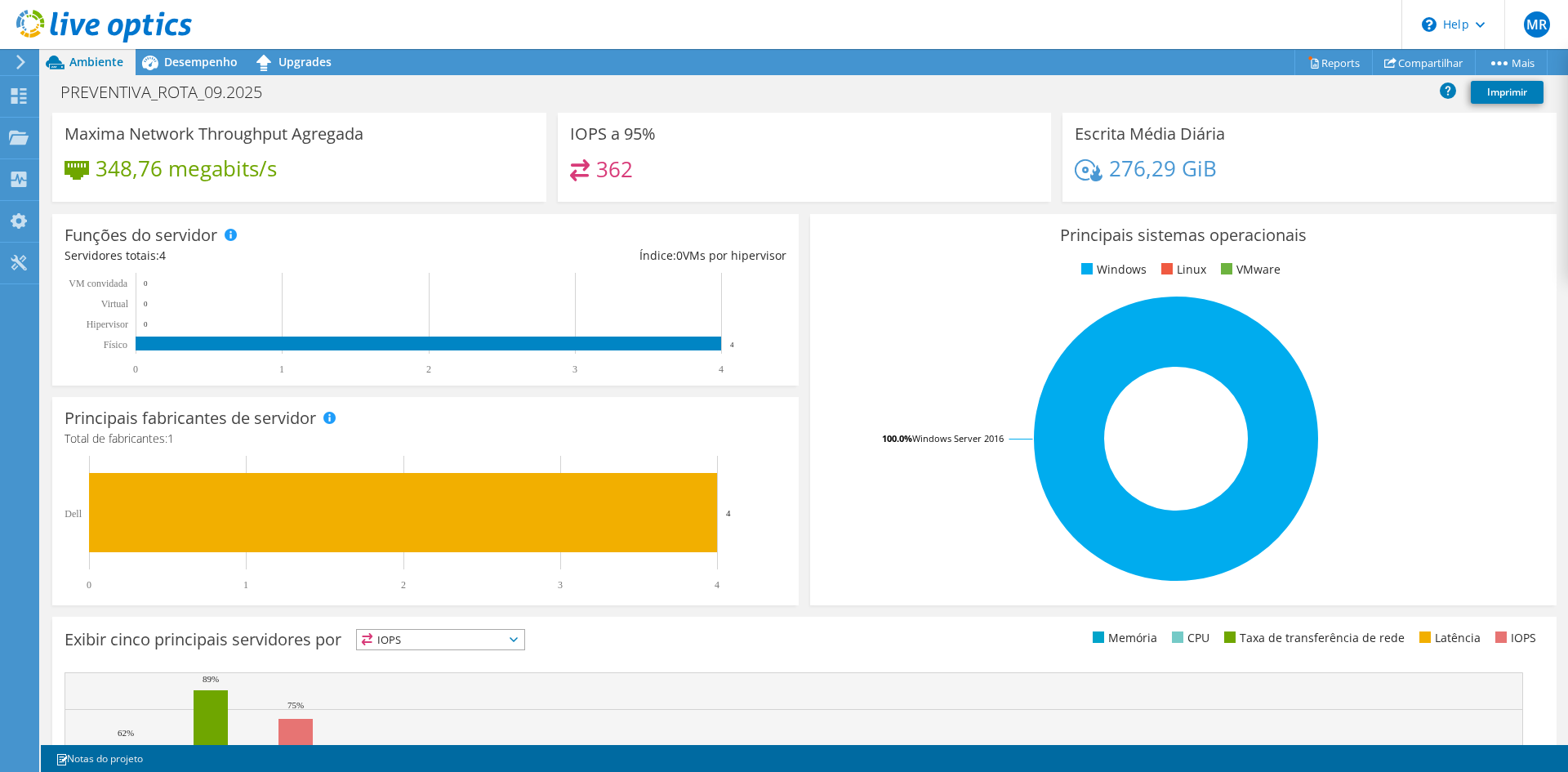
scroll to position [0, 0]
